Goal: Task Accomplishment & Management: Complete application form

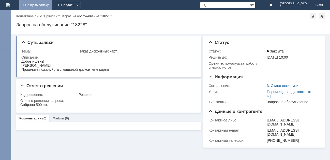
click at [52, 6] on link "+ Создать заявку" at bounding box center [35, 5] width 32 height 10
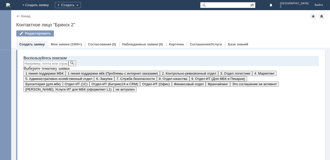
click at [63, 75] on span "1 линия поддержки МБК" at bounding box center [44, 74] width 38 height 4
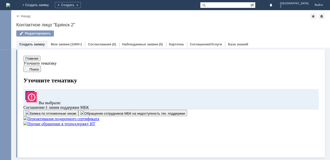
click at [29, 115] on img at bounding box center [27, 113] width 4 height 4
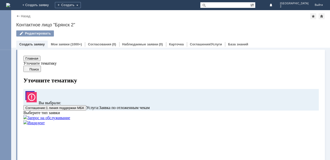
click at [27, 119] on img at bounding box center [25, 117] width 4 height 4
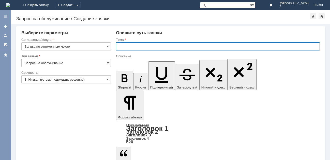
click at [124, 45] on input "text" at bounding box center [218, 46] width 204 height 8
type input "Отлож.чеки Бр2"
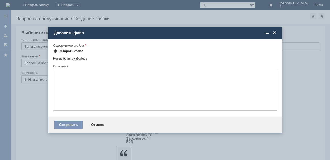
click at [70, 51] on div "Выбрать файл" at bounding box center [71, 51] width 25 height 4
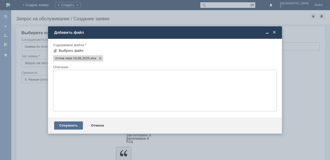
click at [67, 125] on div "Сохранить" at bounding box center [68, 126] width 29 height 8
